Goal: Task Accomplishment & Management: Manage account settings

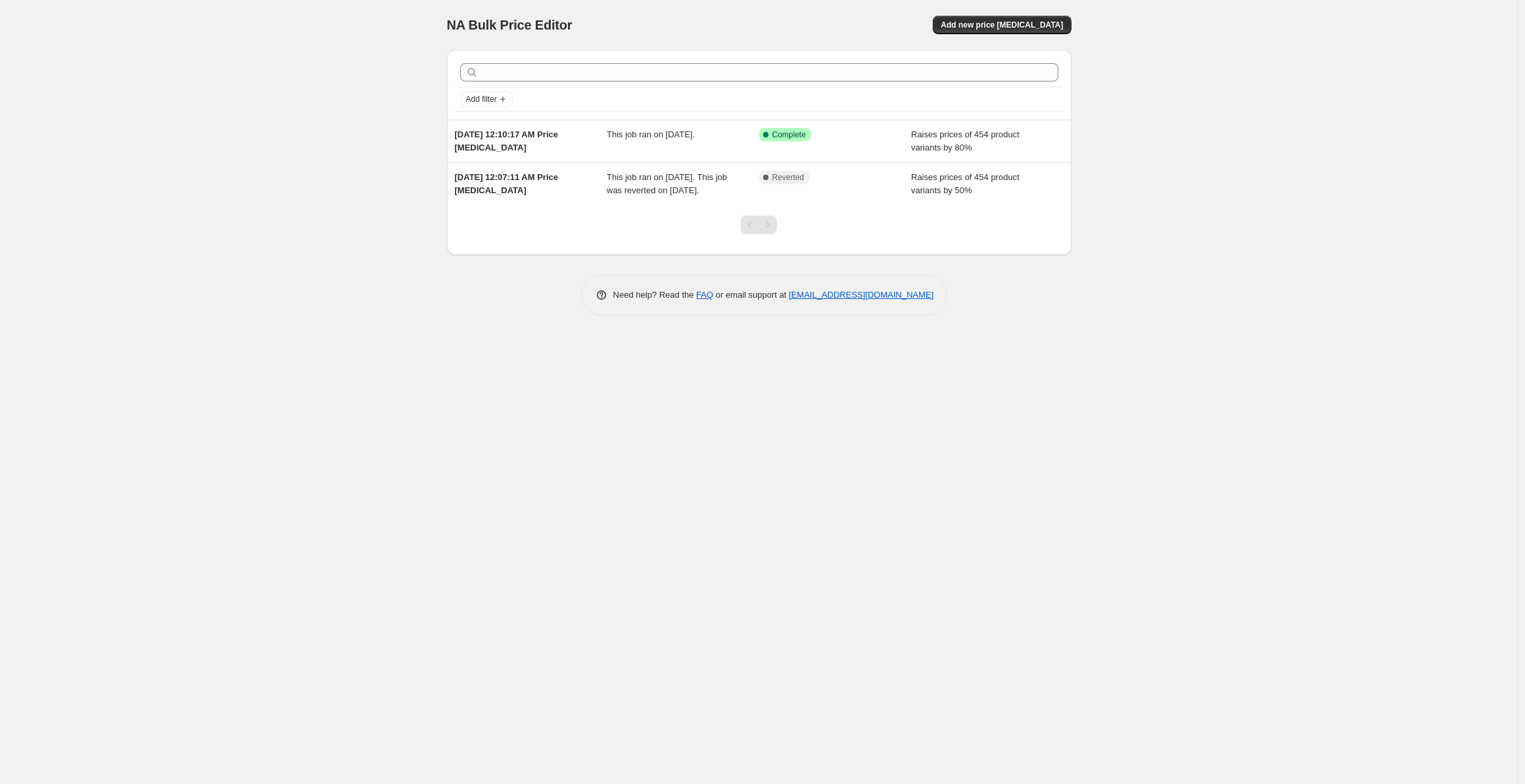
click at [653, 24] on div "NA Bulk Price Editor" at bounding box center [597, 25] width 300 height 19
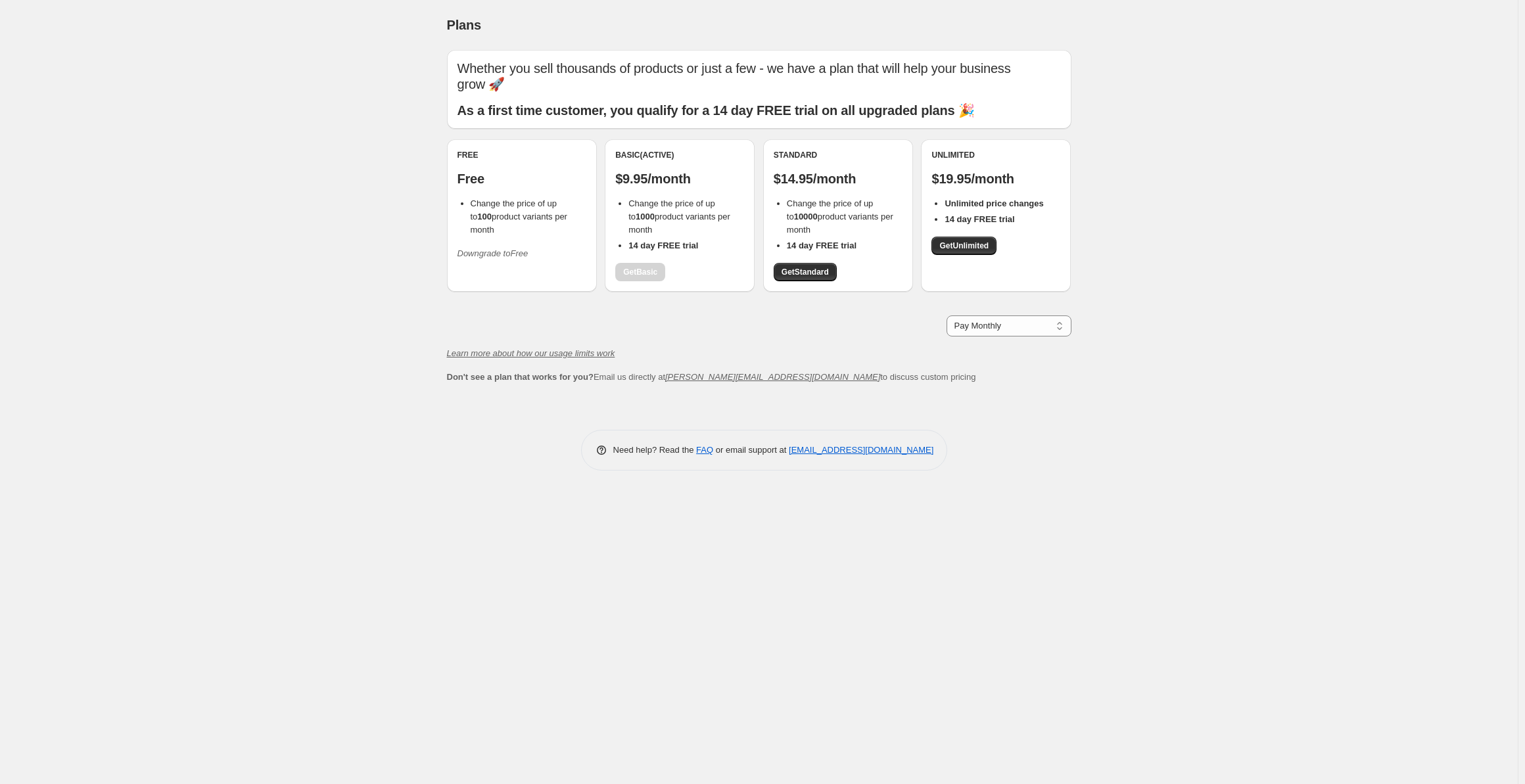
click at [526, 246] on button "Downgrade to Free" at bounding box center [493, 253] width 87 height 21
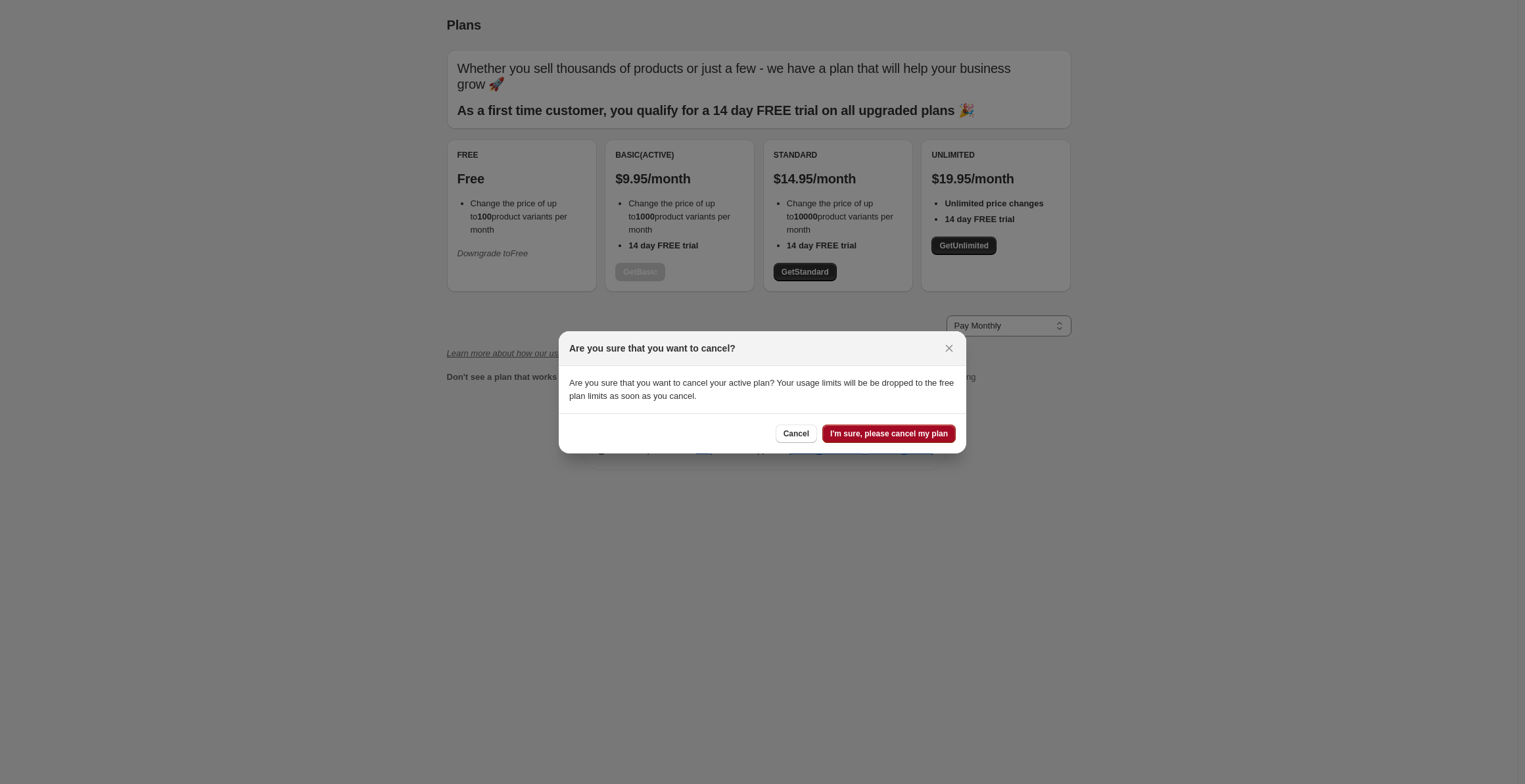
click at [865, 434] on span "I'm sure, please cancel my plan" at bounding box center [889, 434] width 118 height 11
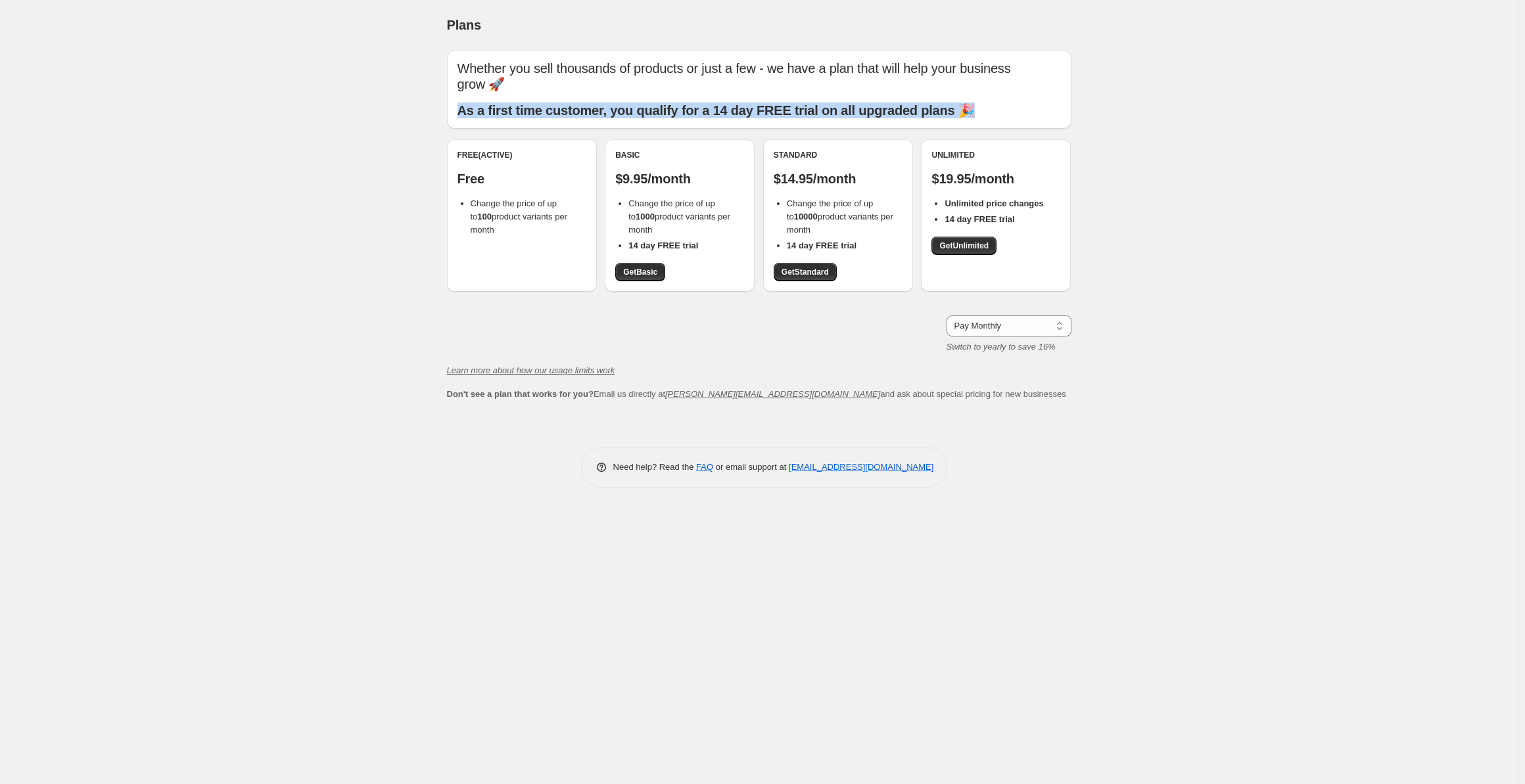
drag, startPoint x: 979, startPoint y: 103, endPoint x: 522, endPoint y: 89, distance: 457.2
click at [522, 89] on div "Whether you sell thousands of products or just a few - we have a plan that will…" at bounding box center [759, 89] width 603 height 58
drag, startPoint x: 642, startPoint y: 103, endPoint x: 649, endPoint y: 102, distance: 7.1
click at [642, 103] on b "As a first time customer, you qualify for a 14 day FREE trial on all upgraded p…" at bounding box center [716, 110] width 517 height 15
click at [889, 107] on b "As a first time customer, you qualify for a 14 day FREE trial on all upgraded p…" at bounding box center [716, 110] width 517 height 15
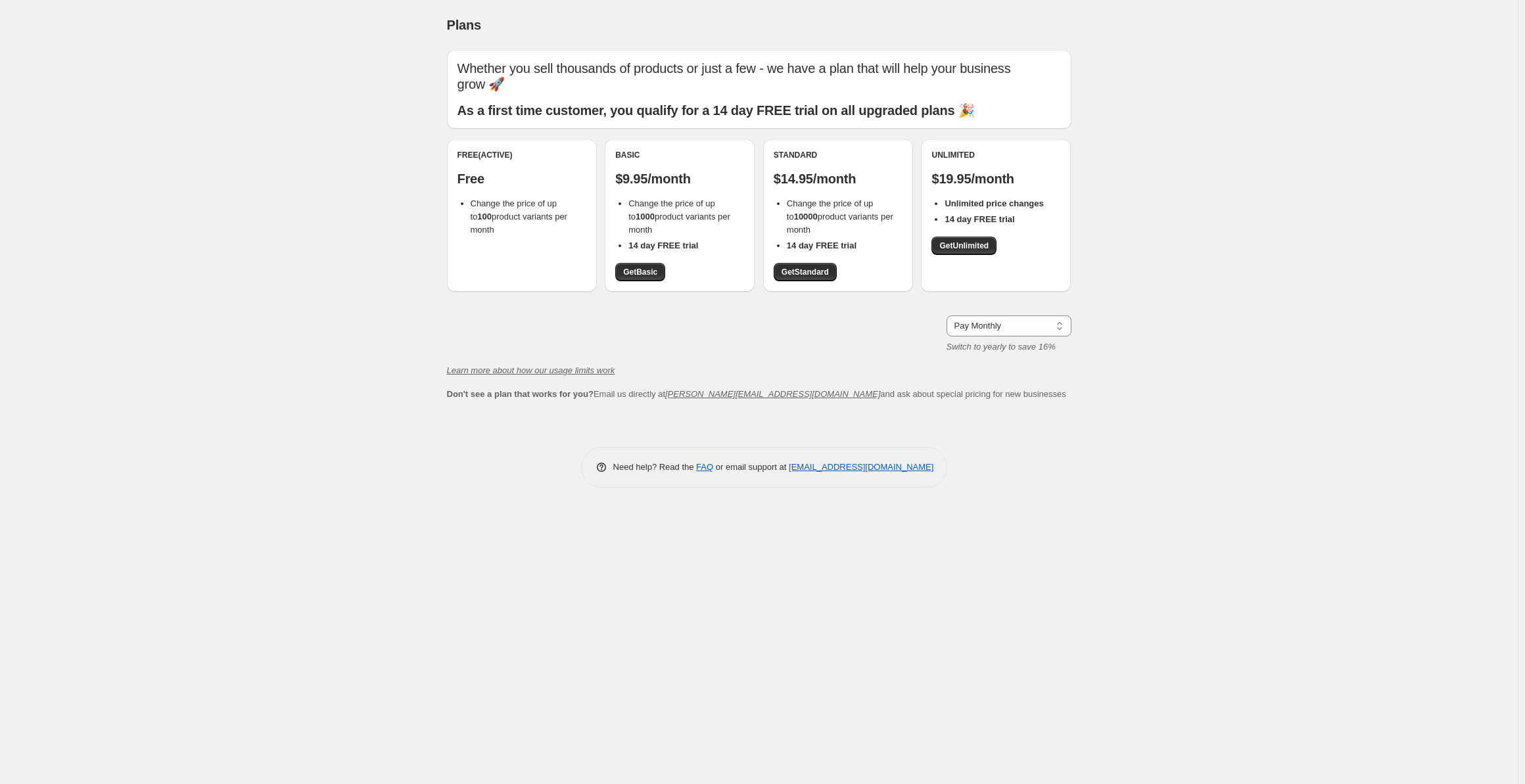
click at [495, 197] on li "Change the price of up to 100 product variants per month" at bounding box center [528, 217] width 115 height 39
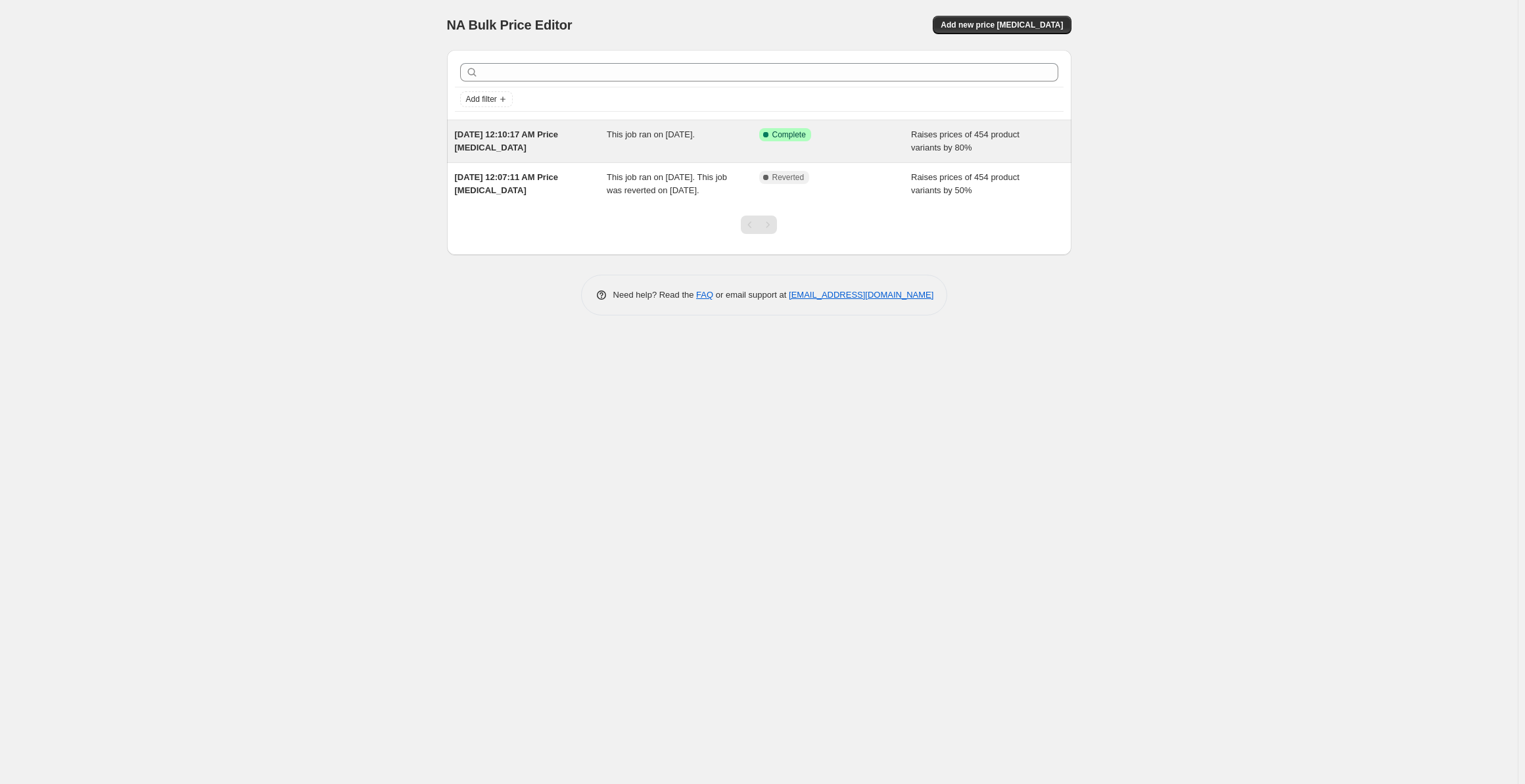
click at [804, 133] on span "Complete" at bounding box center [789, 135] width 33 height 11
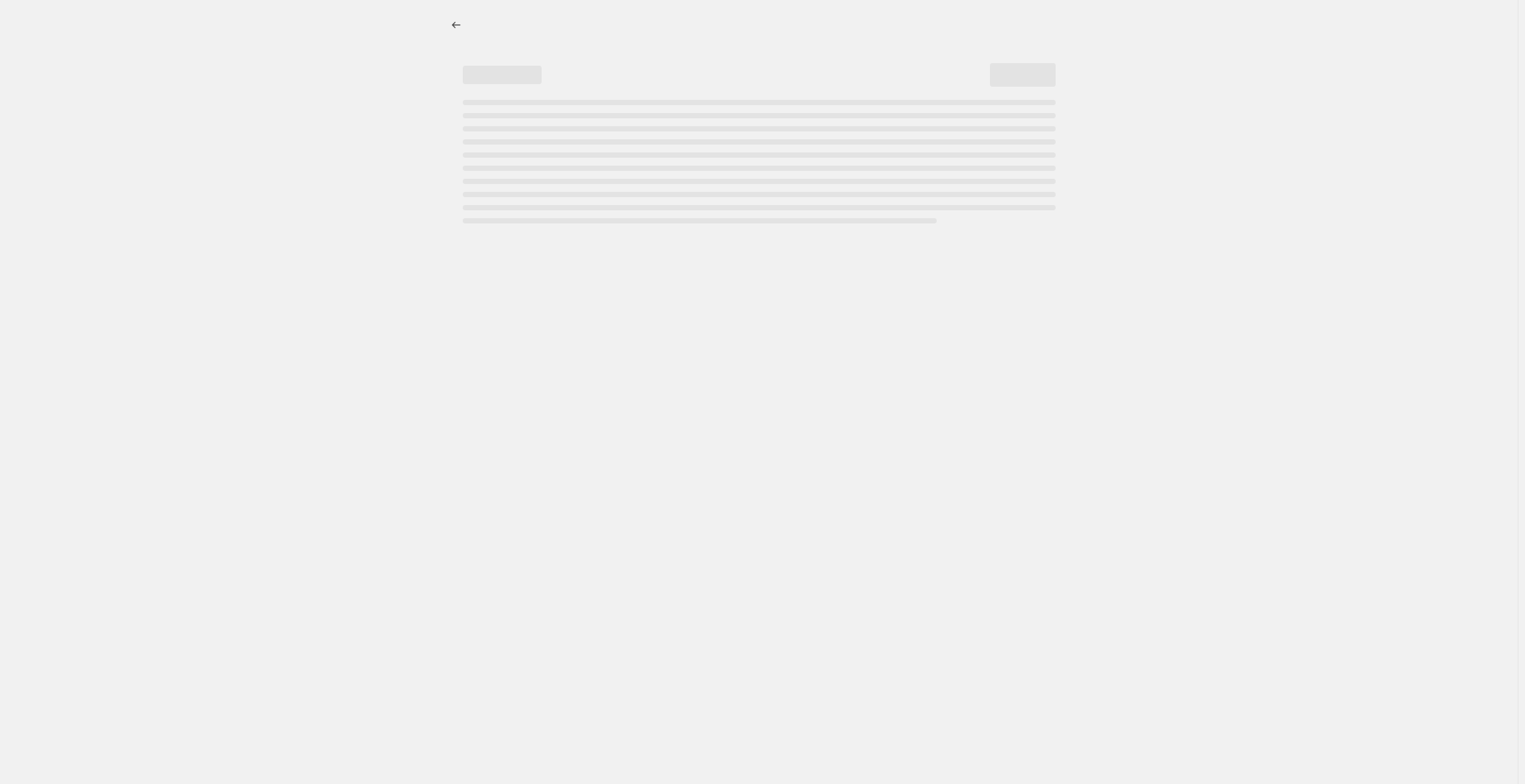
select select "percentage"
